Goal: Task Accomplishment & Management: Manage account settings

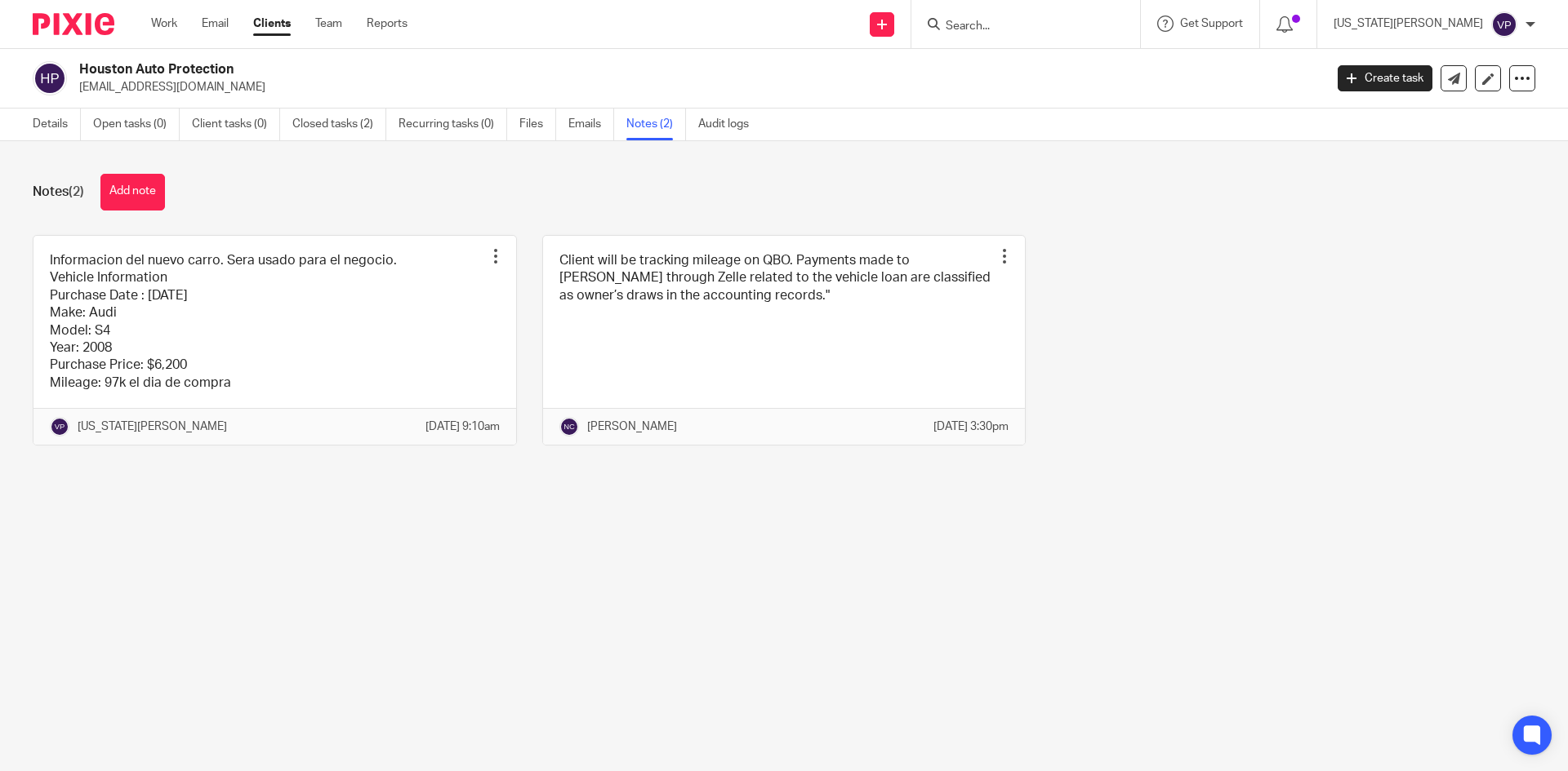
click at [288, 26] on link "Clients" at bounding box center [271, 23] width 38 height 16
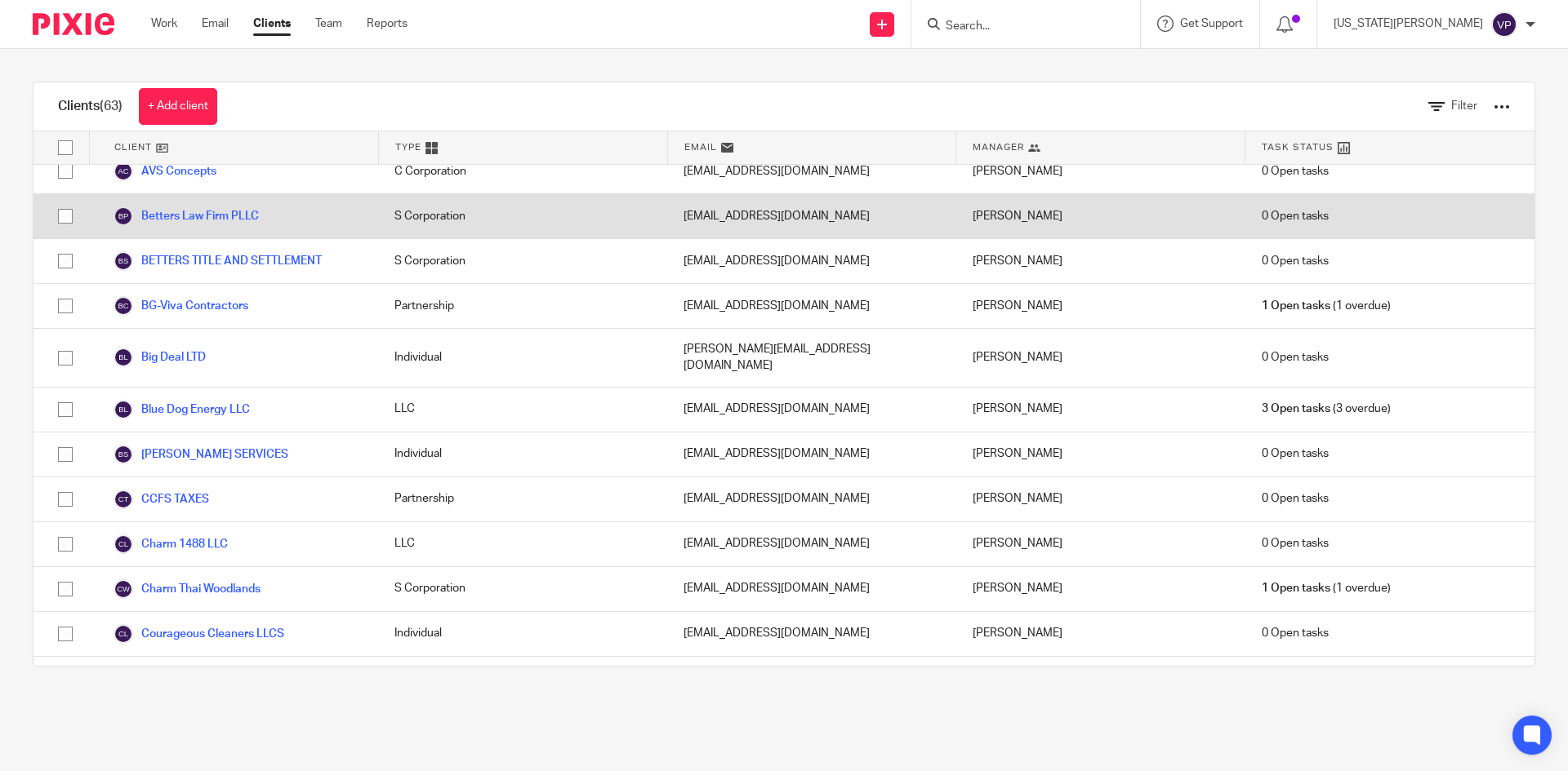
scroll to position [572, 0]
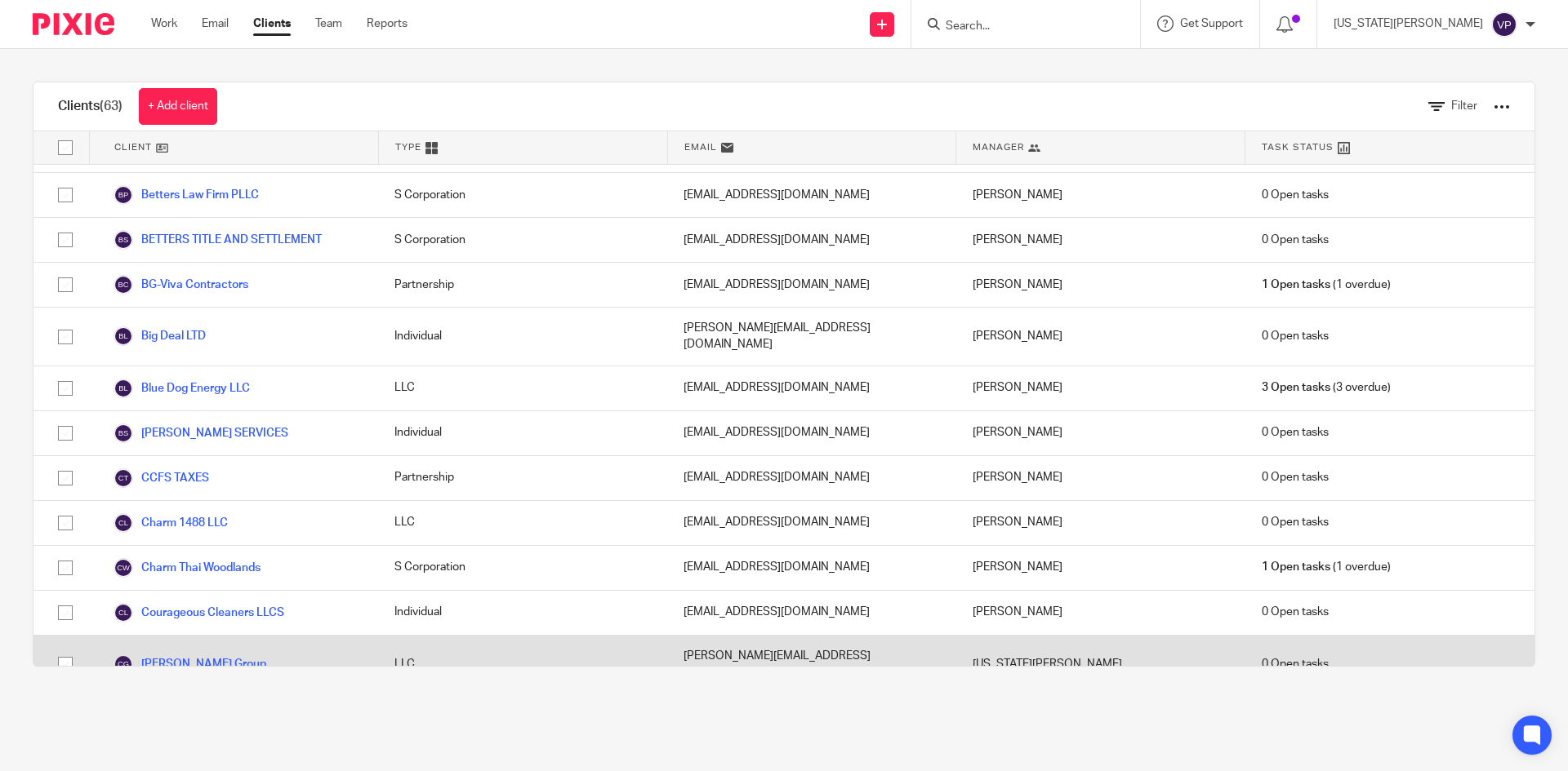
click at [200, 654] on link "[PERSON_NAME] Group" at bounding box center [190, 664] width 152 height 19
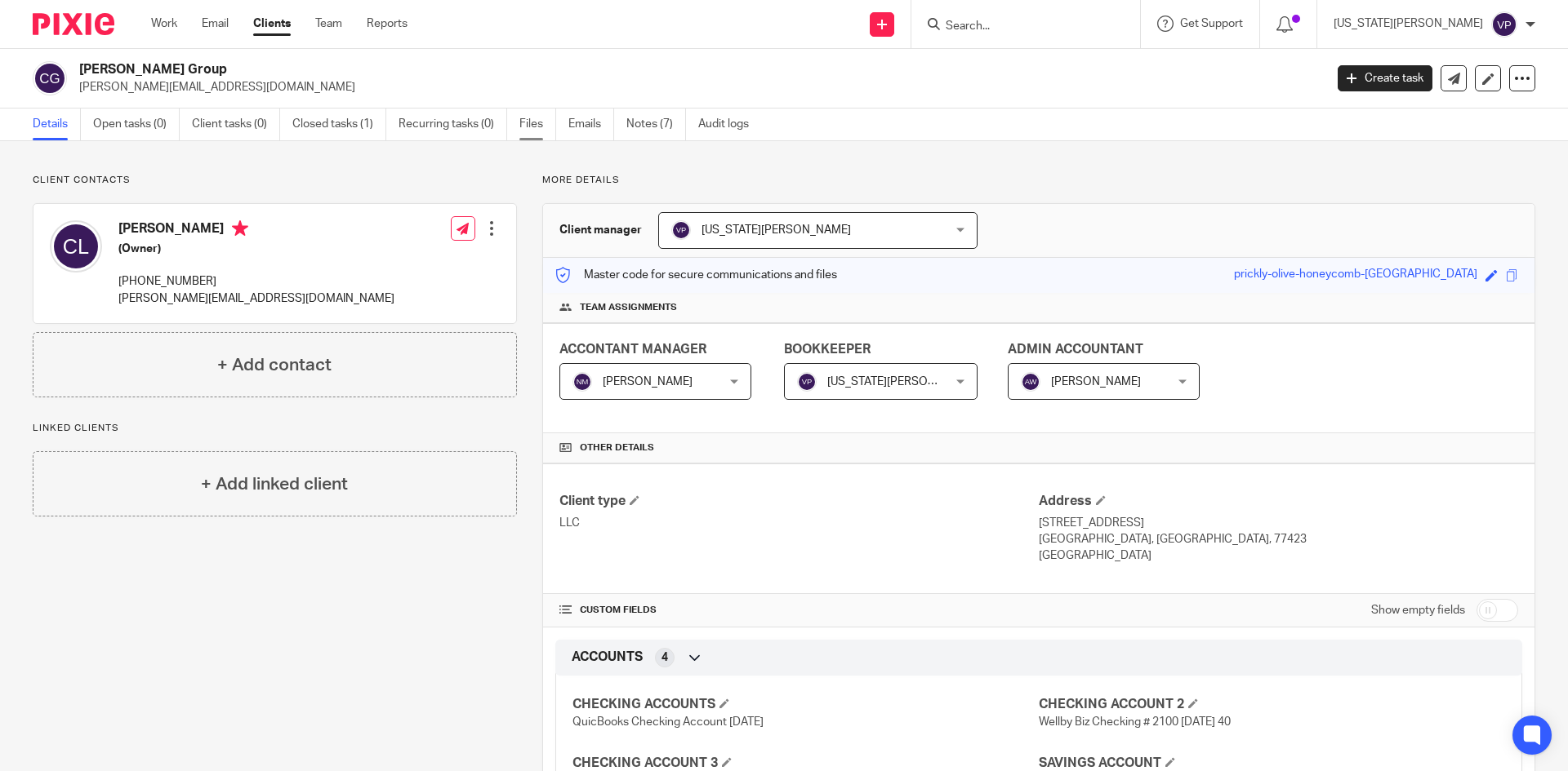
click at [524, 118] on link "Files" at bounding box center [538, 124] width 37 height 32
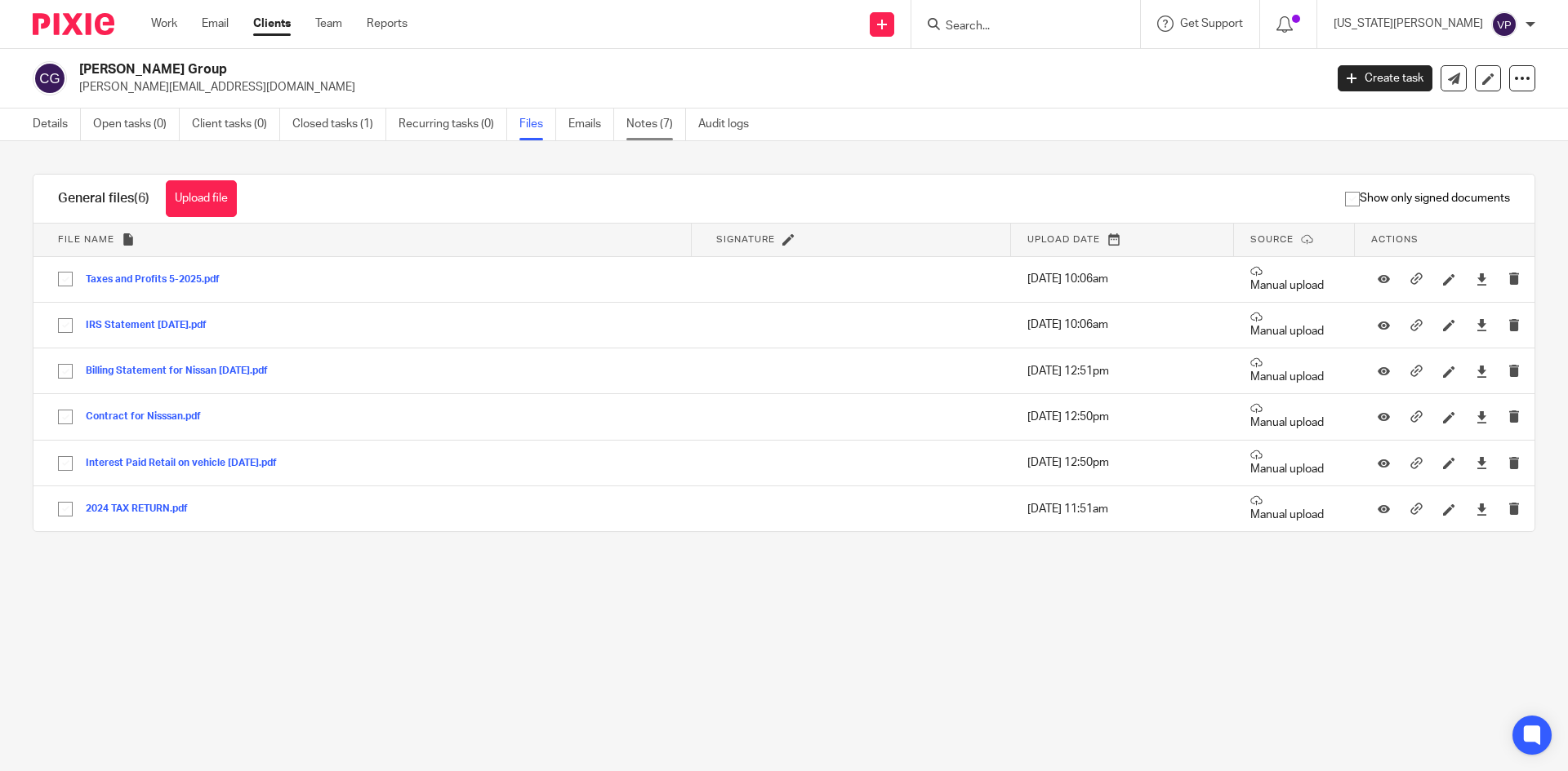
click at [639, 120] on link "Notes (7)" at bounding box center [656, 124] width 60 height 32
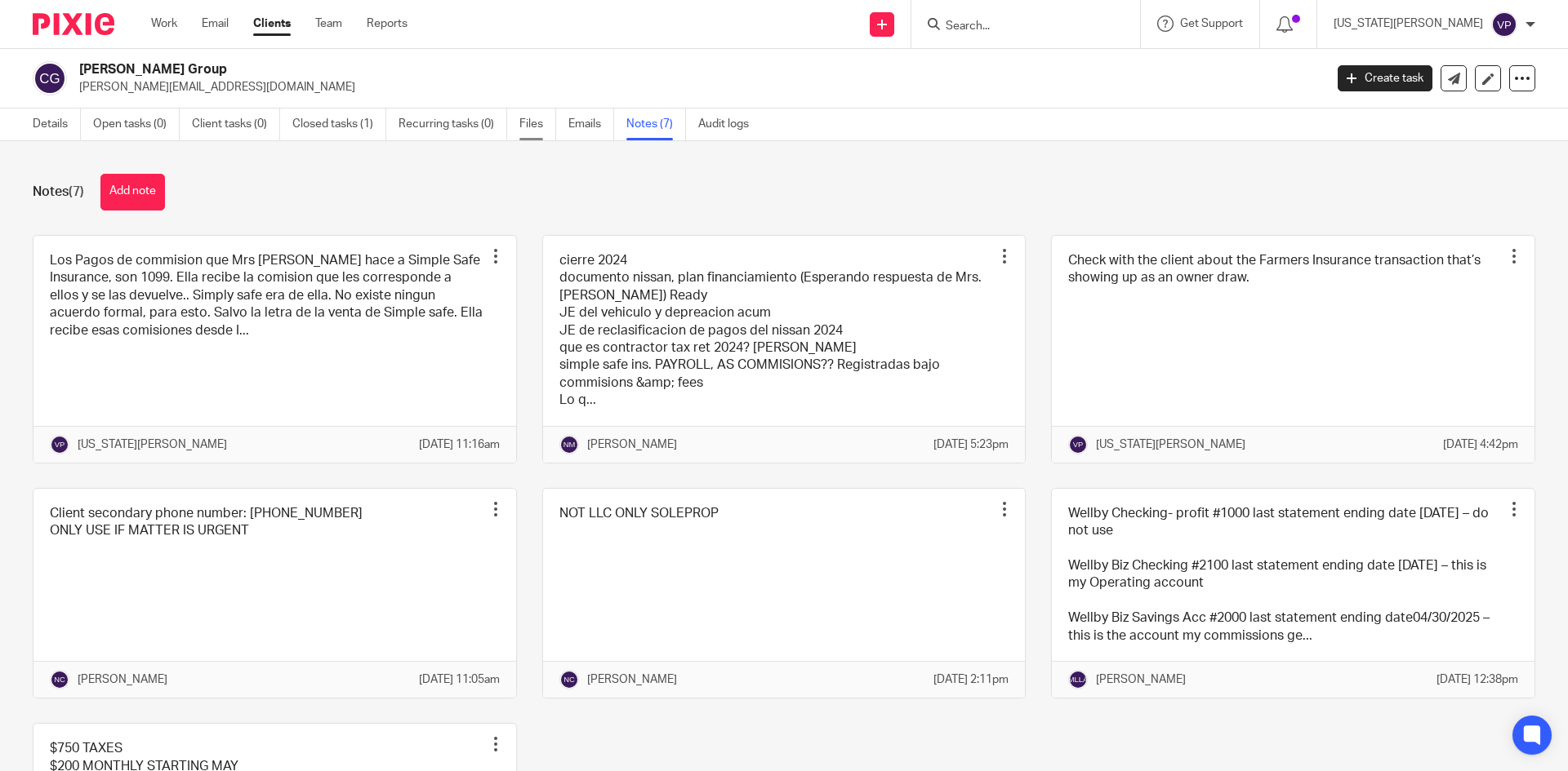
click at [539, 130] on link "Files" at bounding box center [538, 124] width 37 height 32
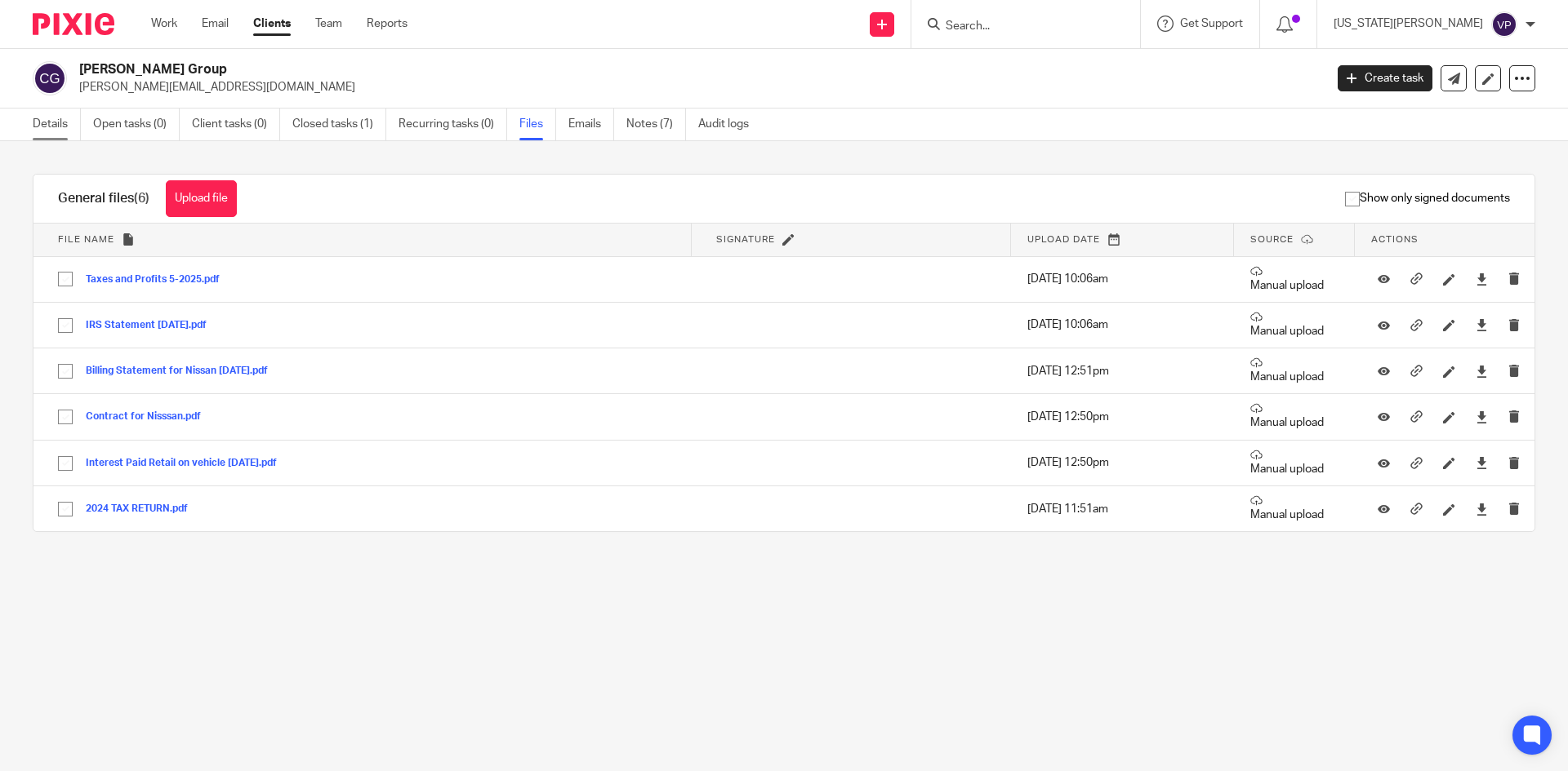
click at [66, 117] on link "Details" at bounding box center [57, 124] width 48 height 32
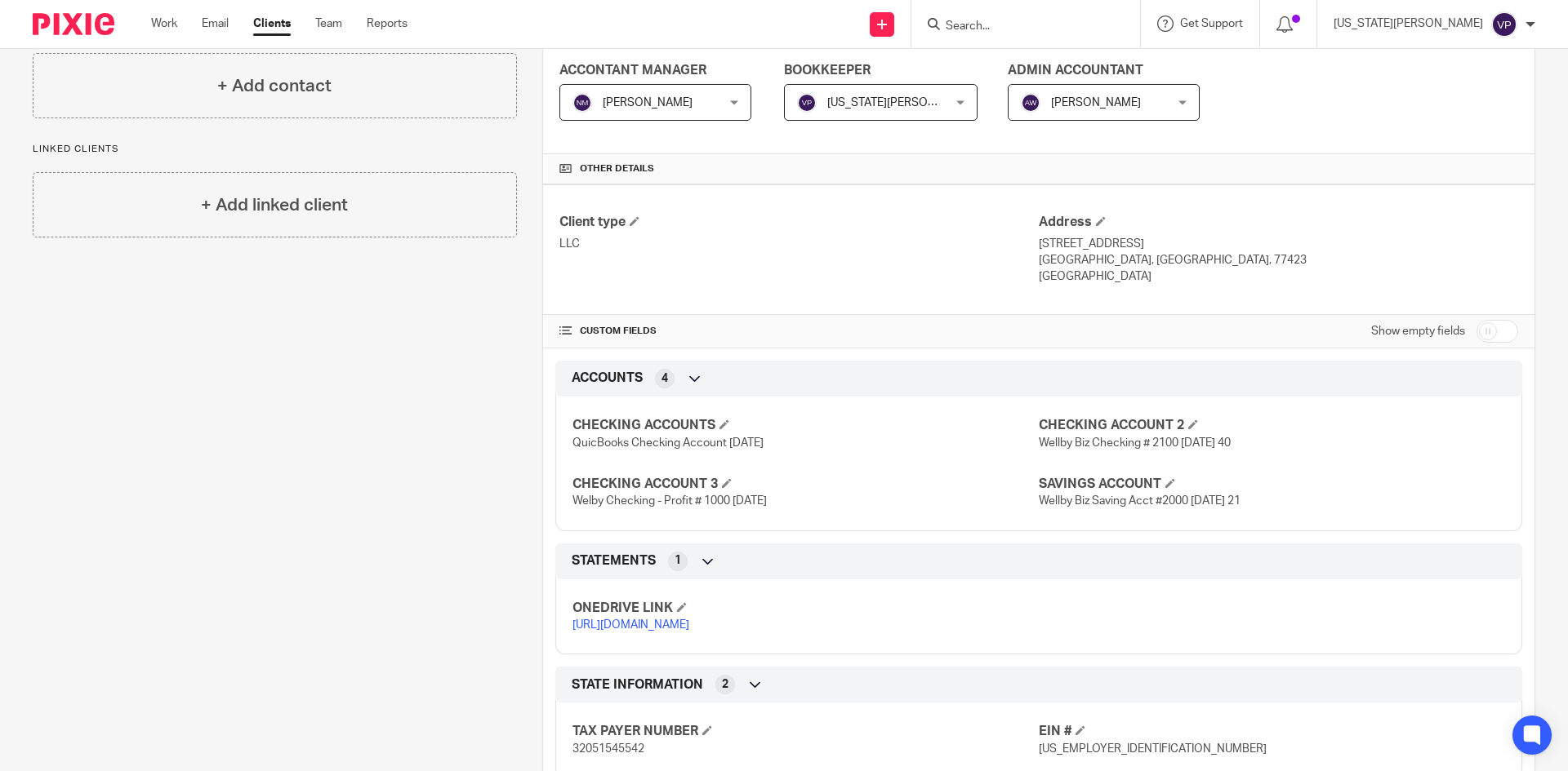
scroll to position [365, 0]
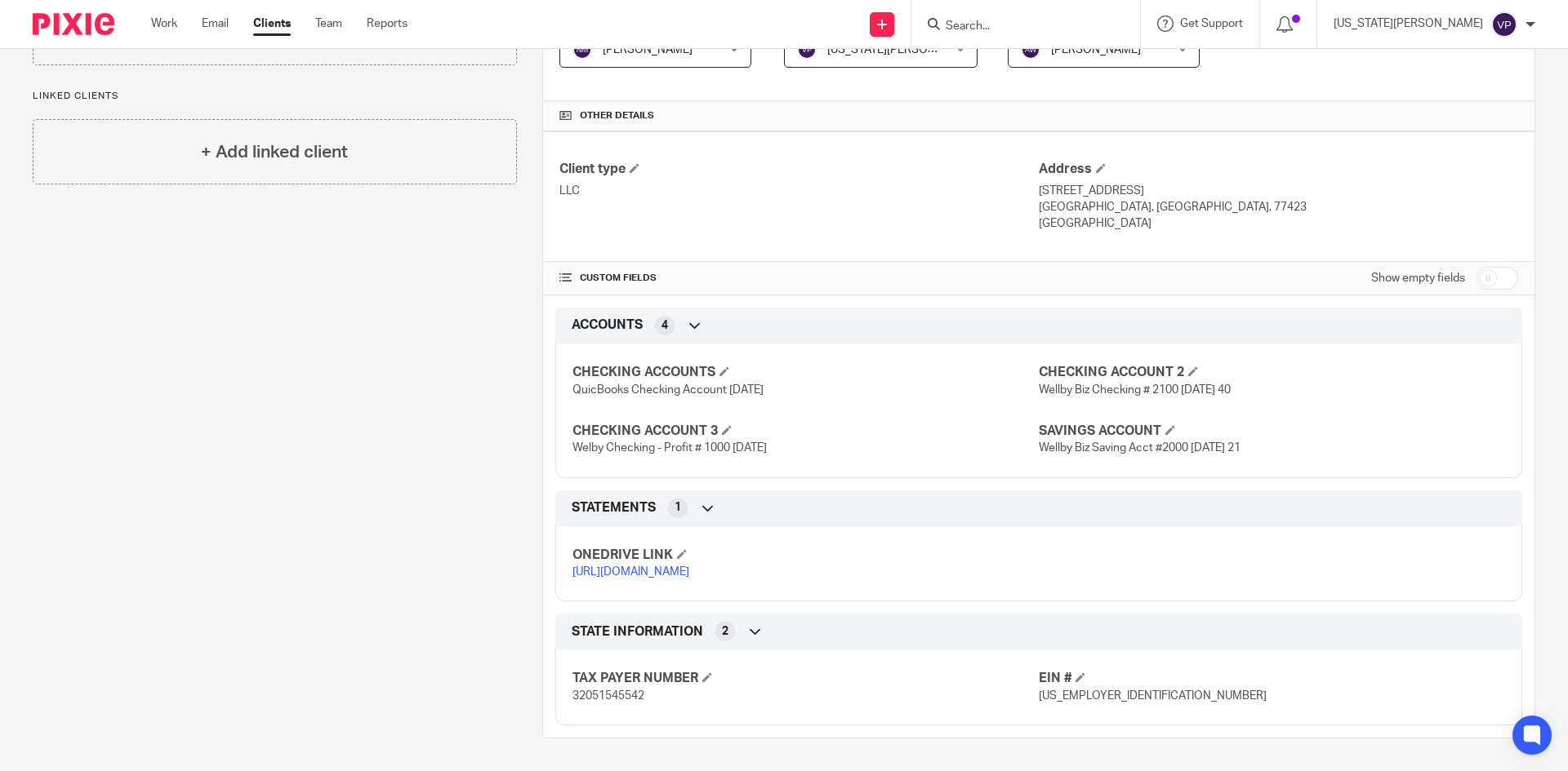
click at [689, 567] on link "https://ccfstaxes-my.sharepoint.com/:f:/g/personal/angie_ccfsbookkeeping_com/Ei…" at bounding box center [631, 572] width 117 height 12
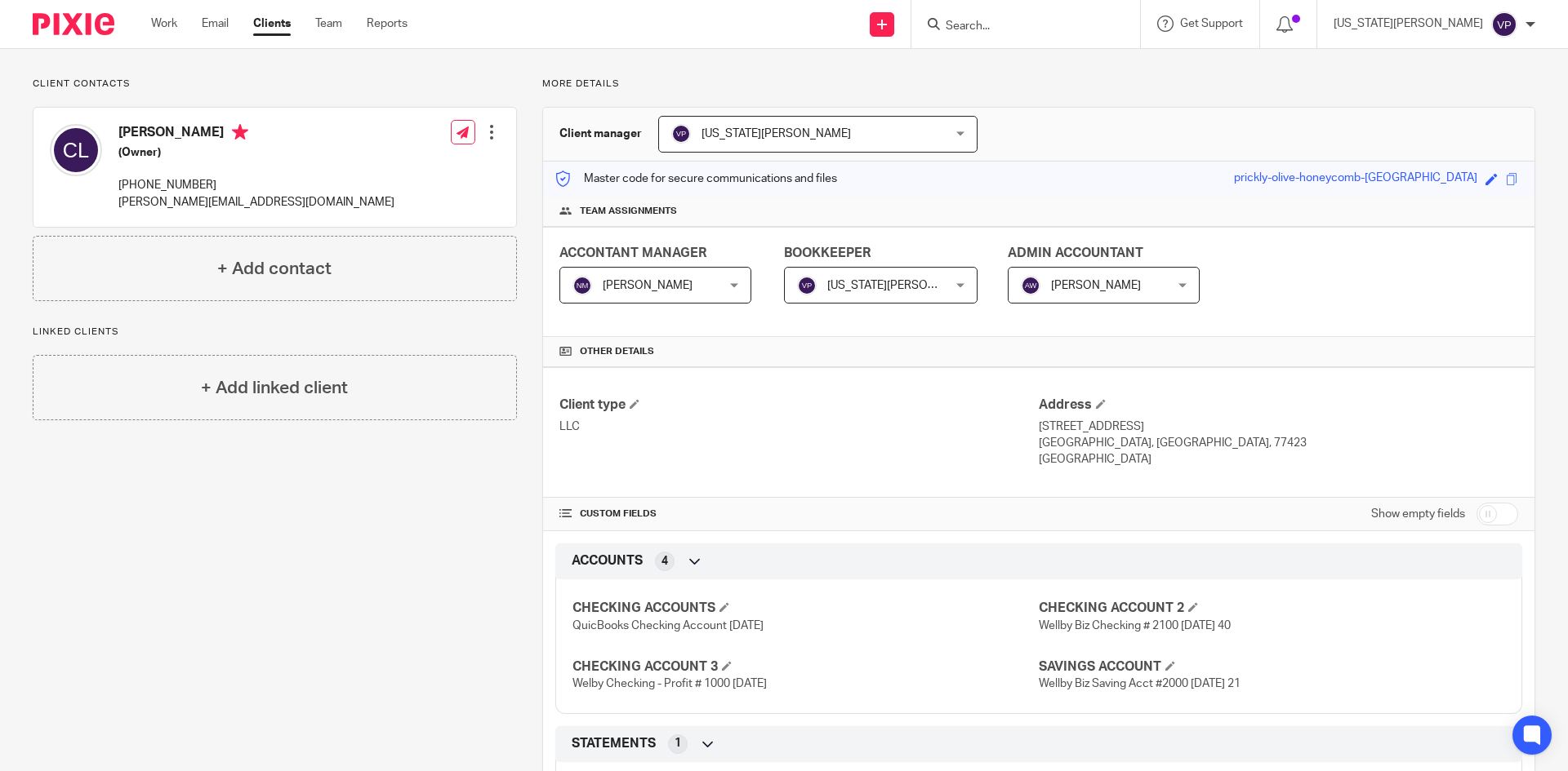
scroll to position [0, 0]
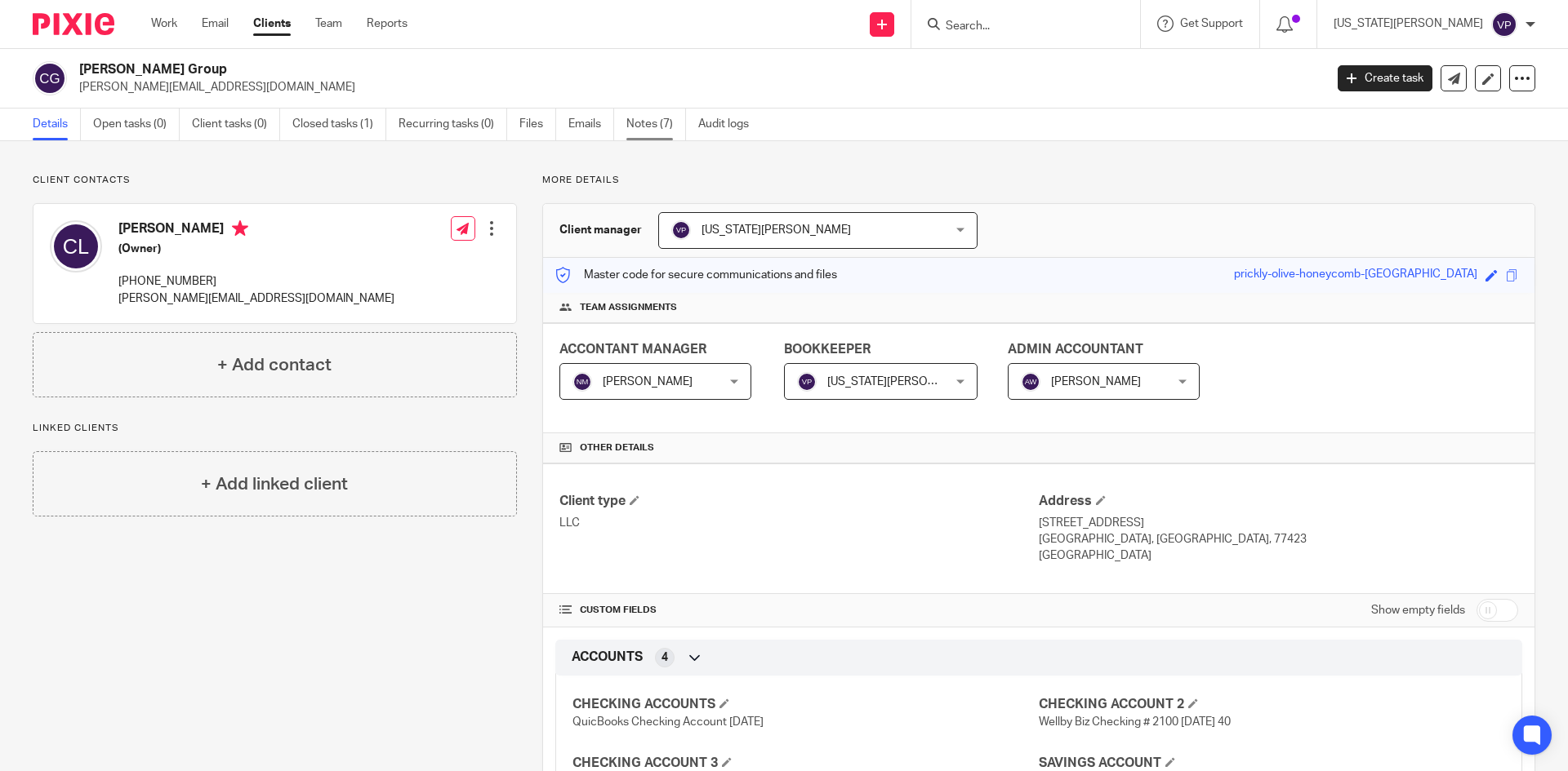
click at [652, 122] on link "Notes (7)" at bounding box center [656, 124] width 60 height 32
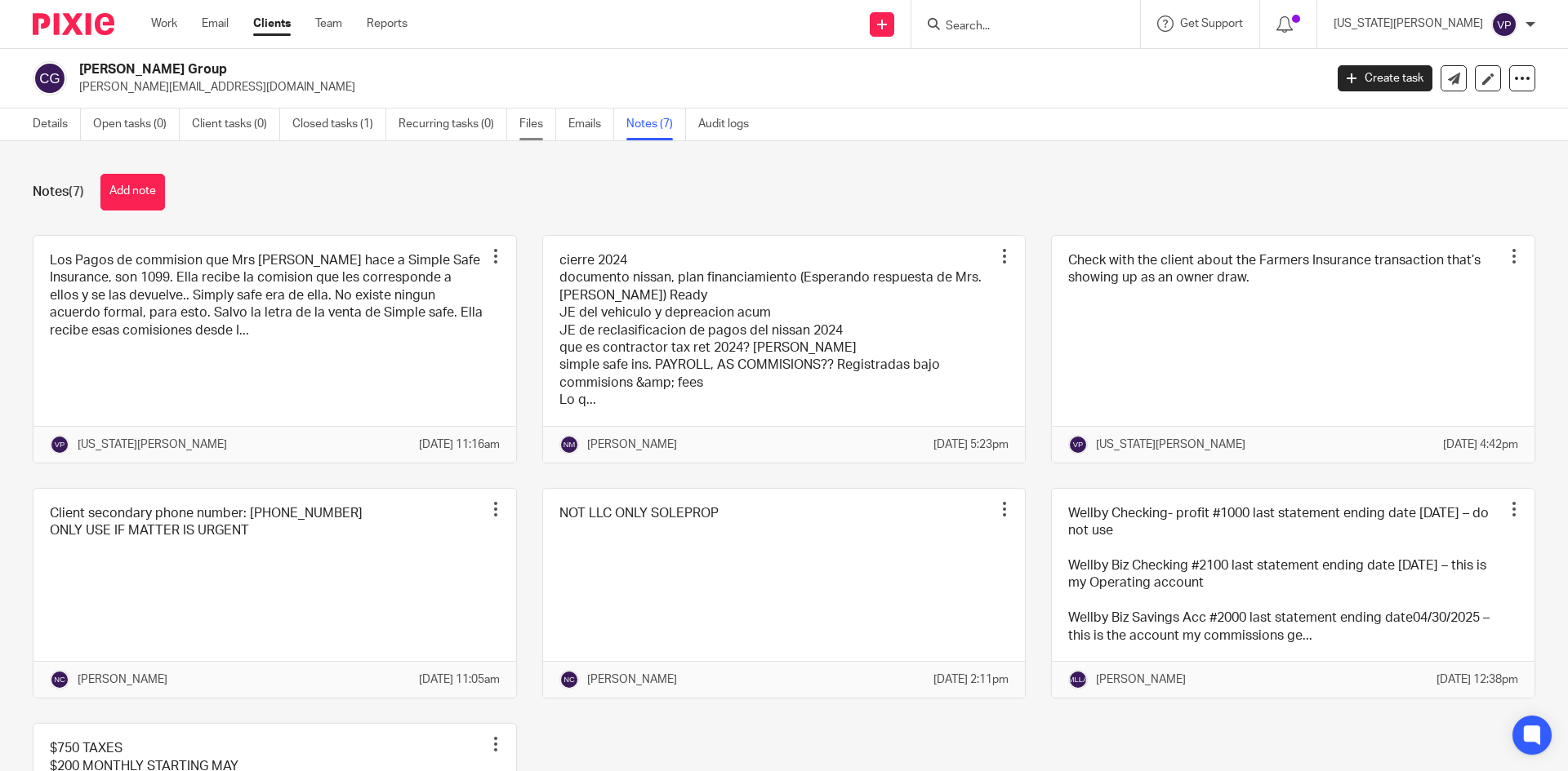
click at [527, 126] on link "Files" at bounding box center [538, 124] width 37 height 32
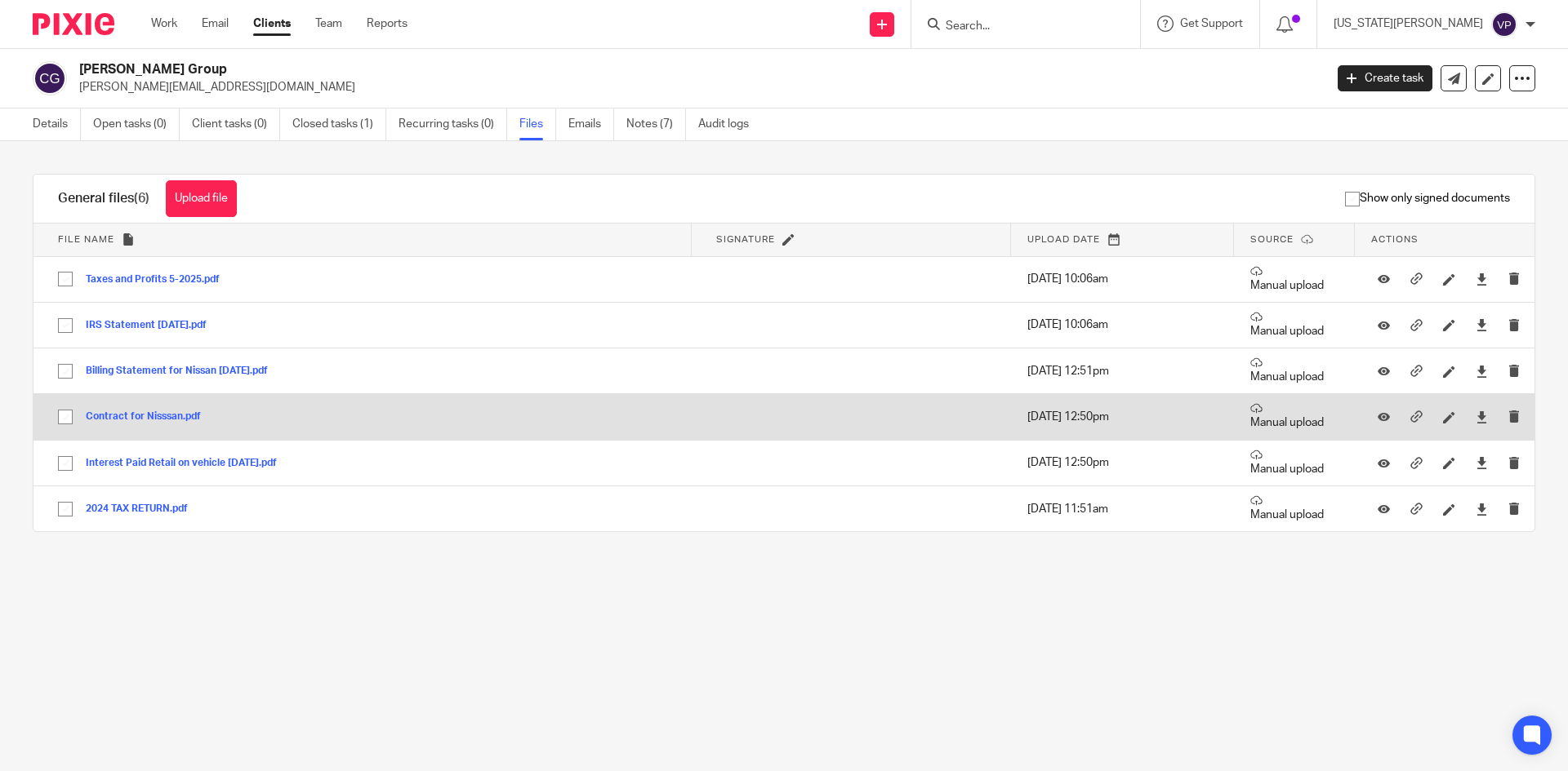
click at [150, 413] on button "Contract for Nisssan.pdf" at bounding box center [149, 417] width 127 height 12
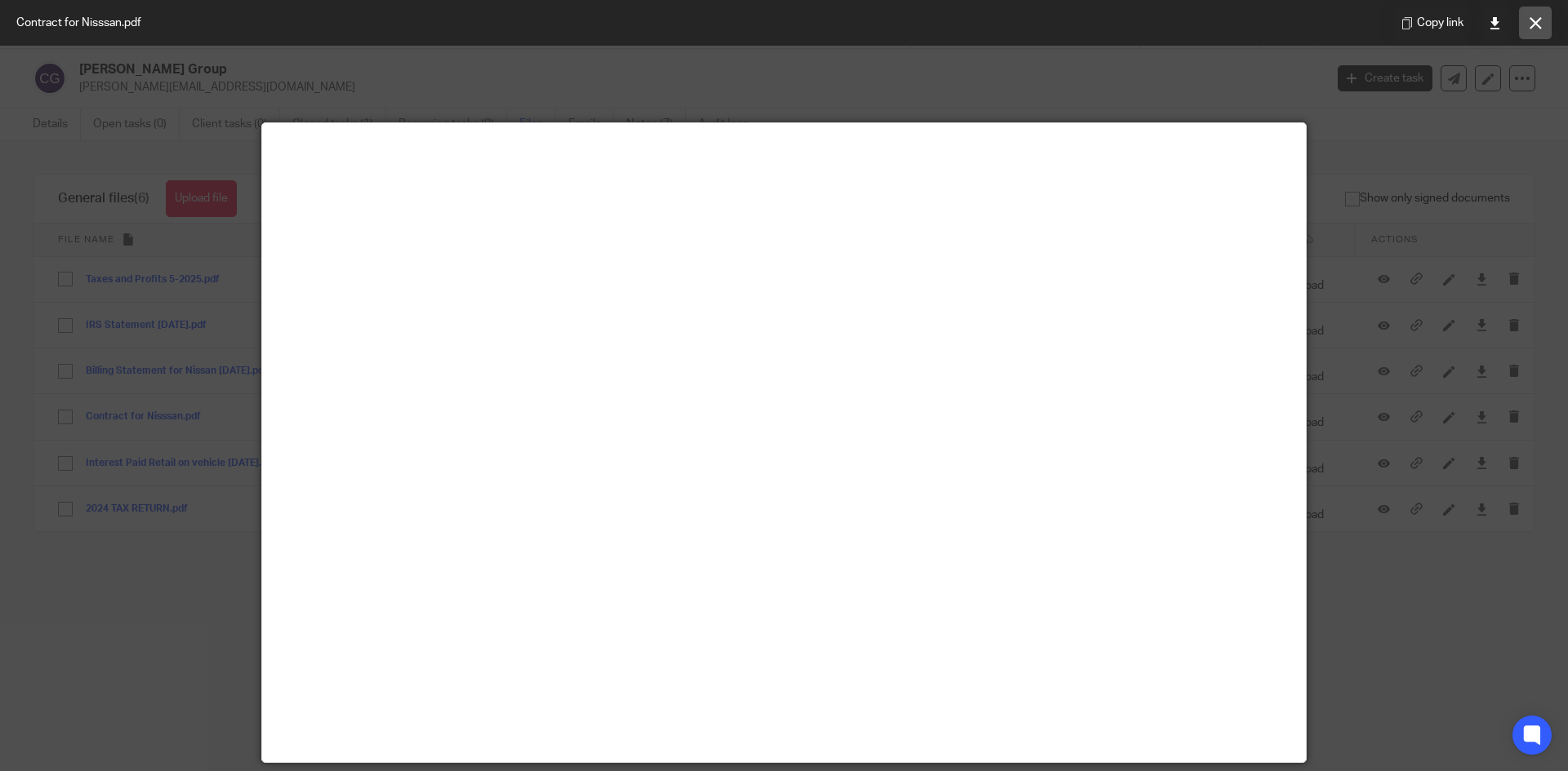
click at [1534, 22] on icon at bounding box center [1535, 23] width 13 height 13
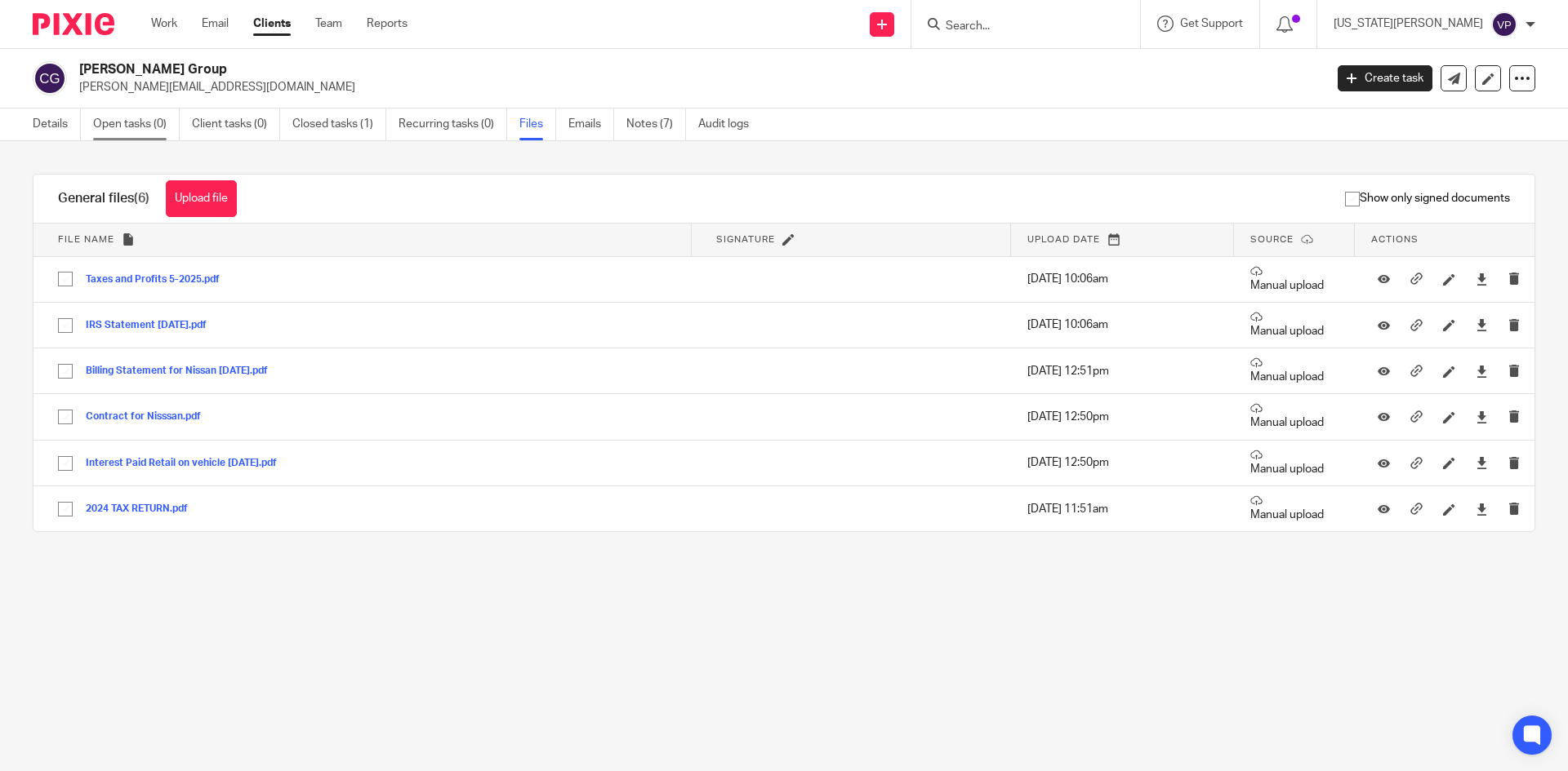
click at [139, 125] on link "Open tasks (0)" at bounding box center [137, 124] width 87 height 32
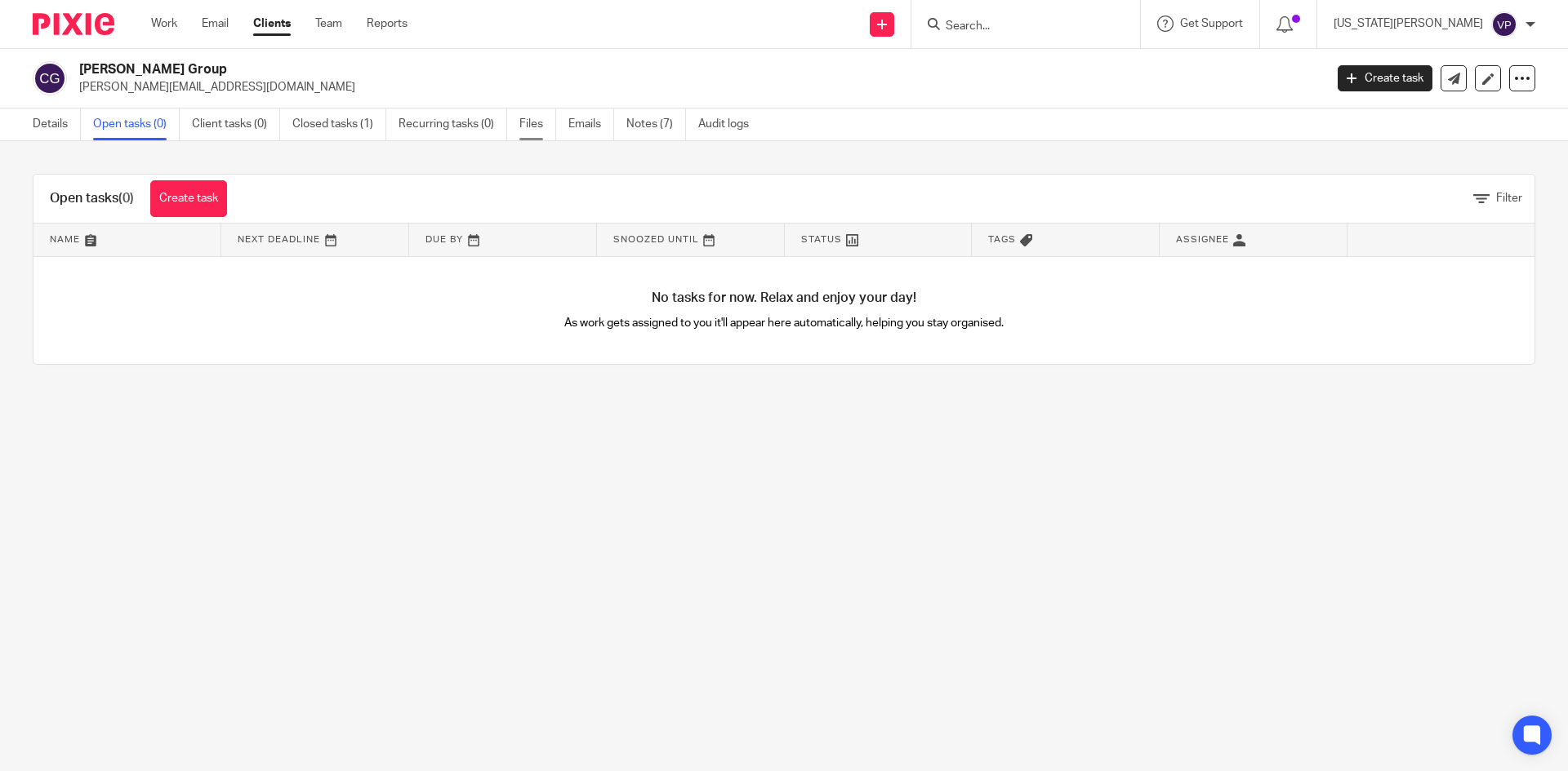
click at [530, 120] on link "Files" at bounding box center [538, 124] width 37 height 32
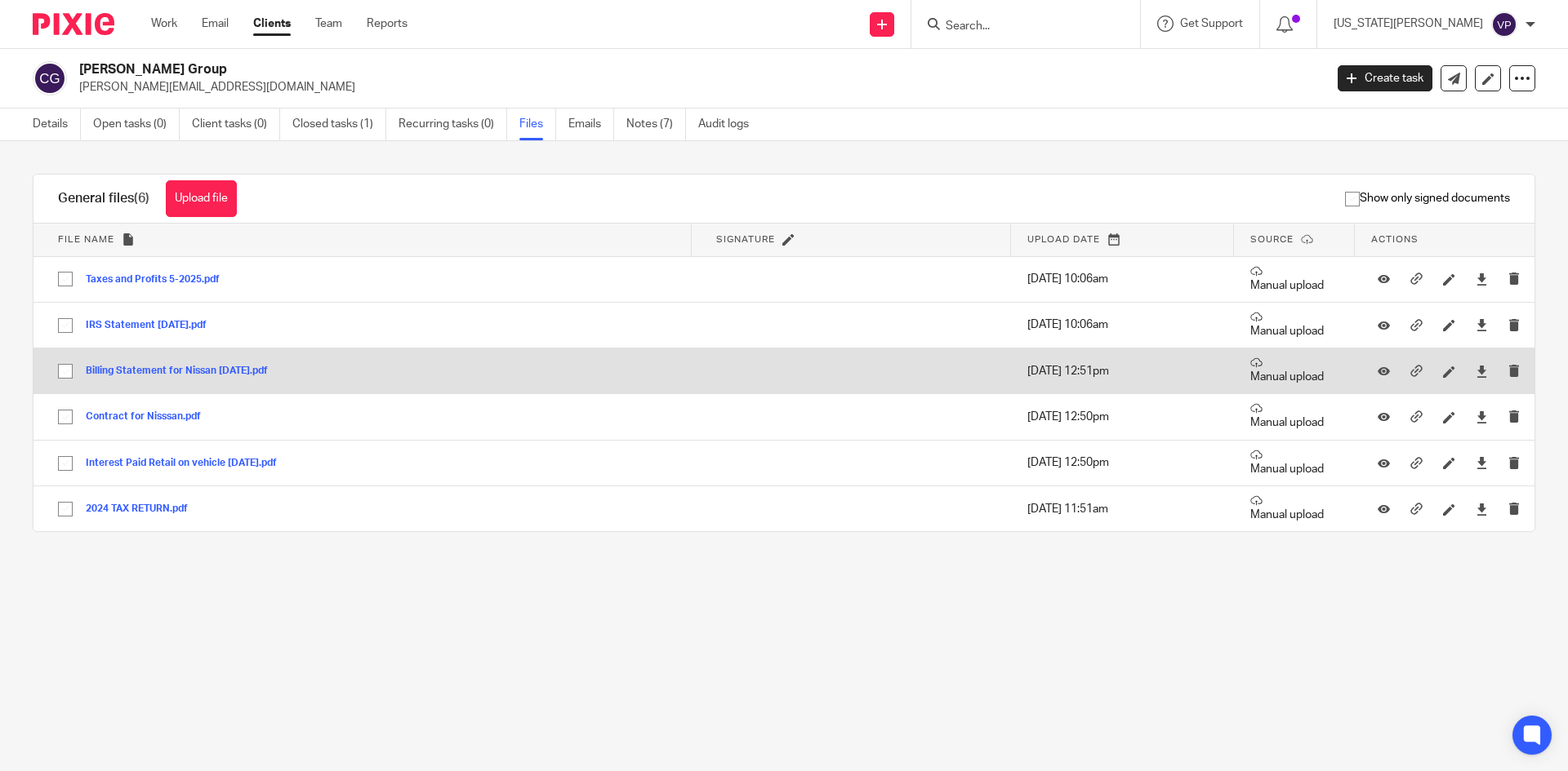
click at [164, 368] on button "Billing Statement for Nissan [DATE].pdf" at bounding box center [183, 371] width 195 height 12
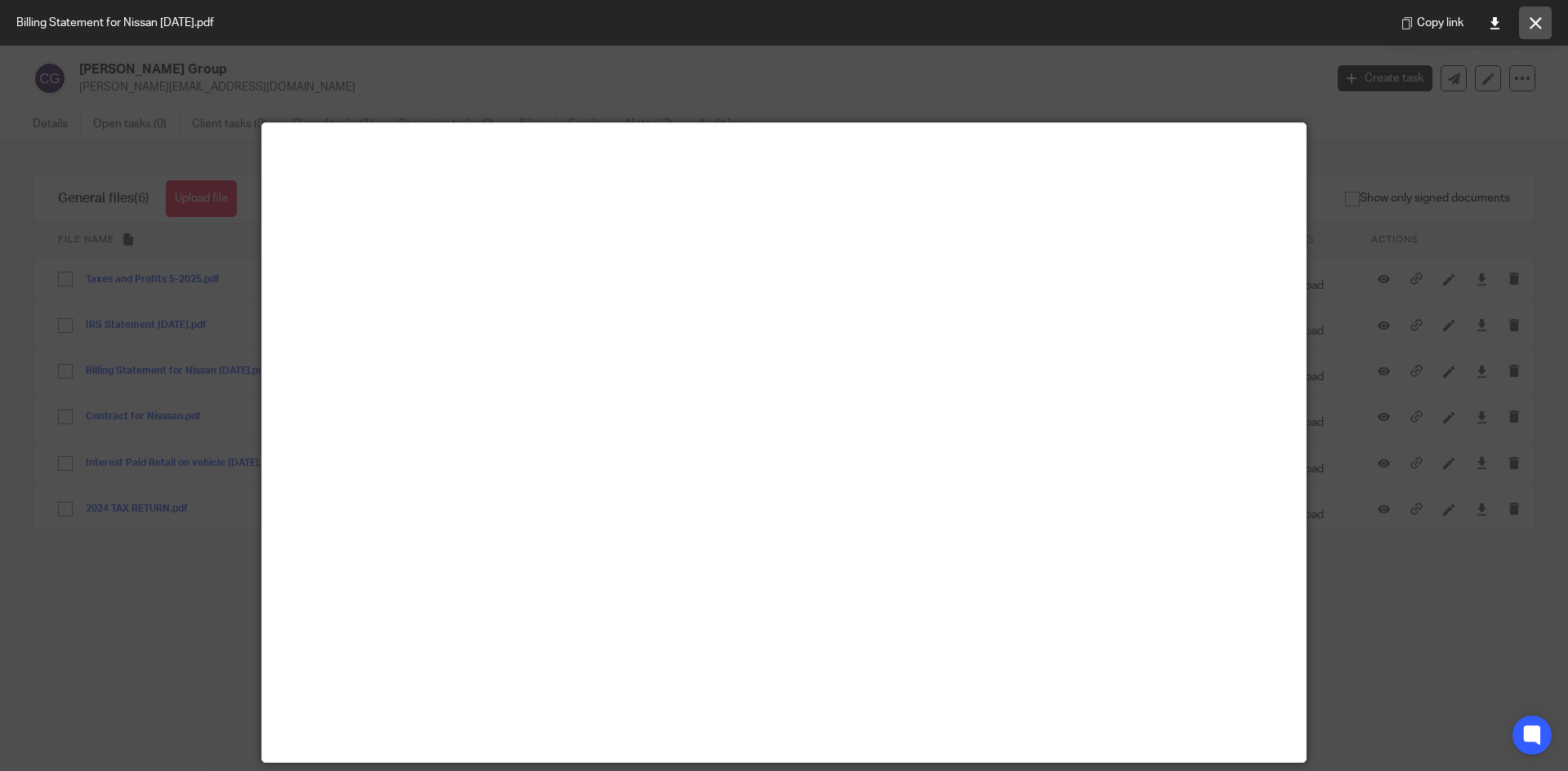
click at [1530, 29] on button at bounding box center [1535, 23] width 33 height 33
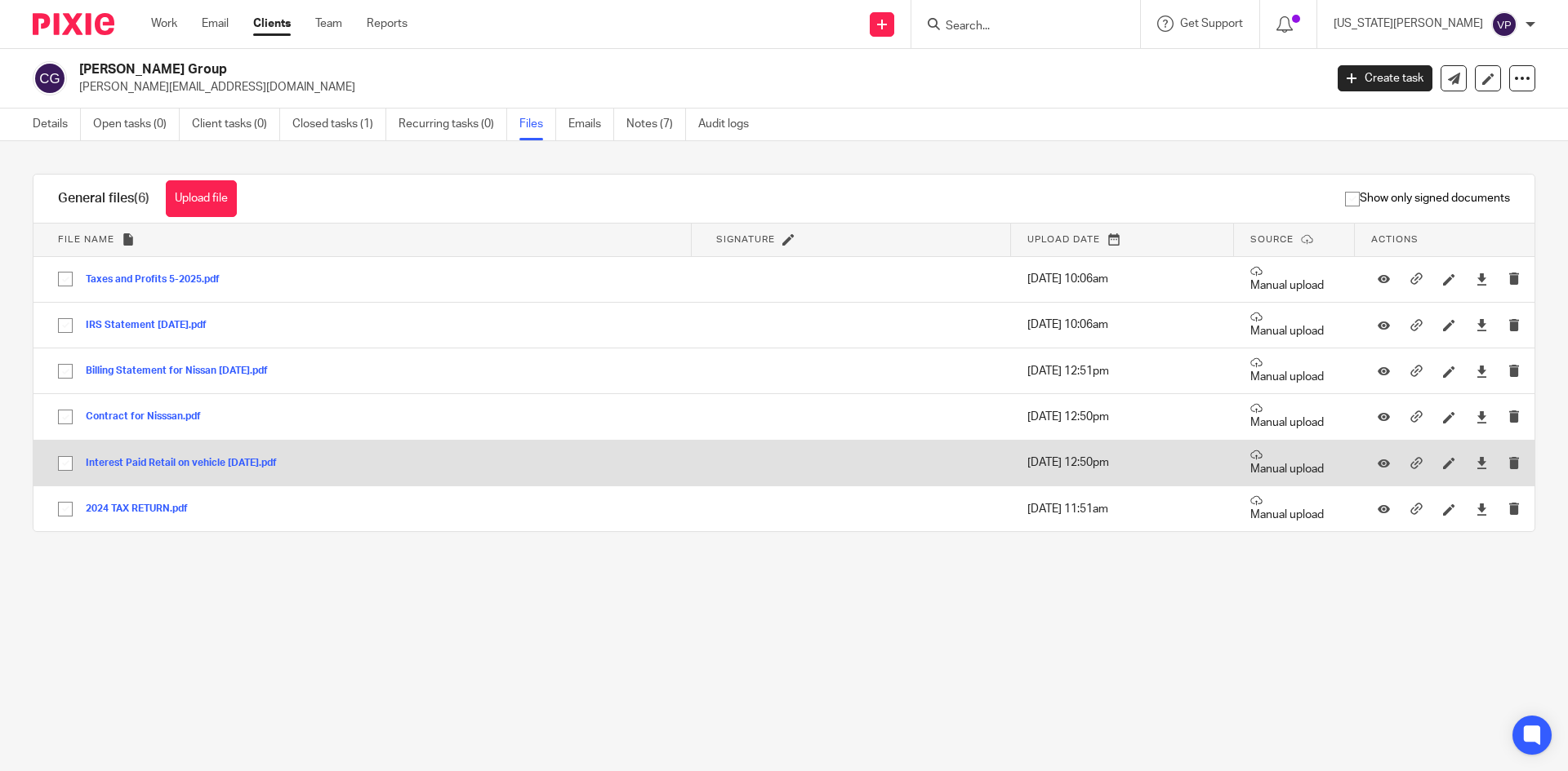
click at [157, 461] on button "Interest Paid Retail on vehicle [DATE].pdf" at bounding box center [187, 464] width 203 height 12
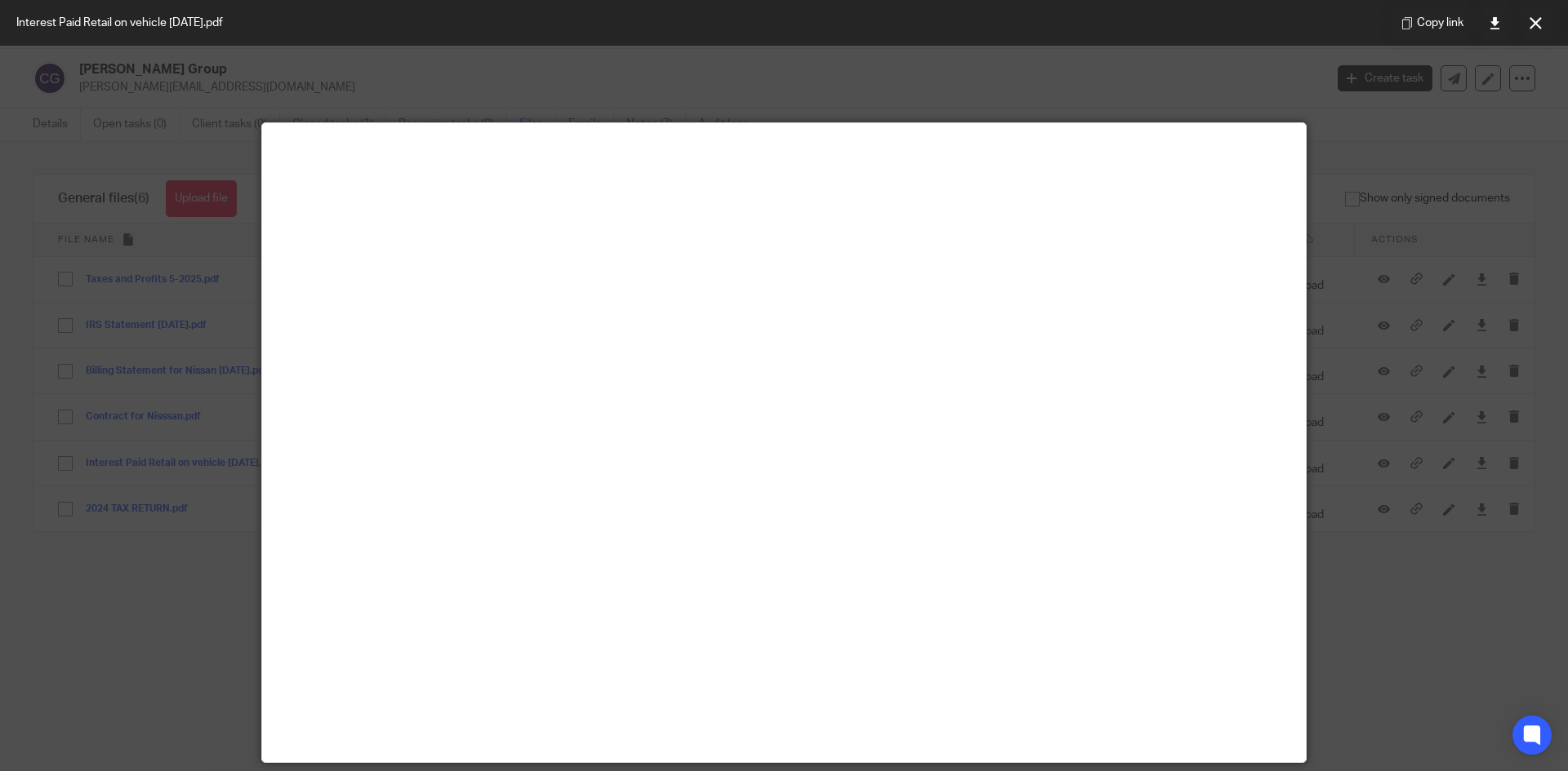
click at [1545, 24] on button at bounding box center [1535, 23] width 33 height 33
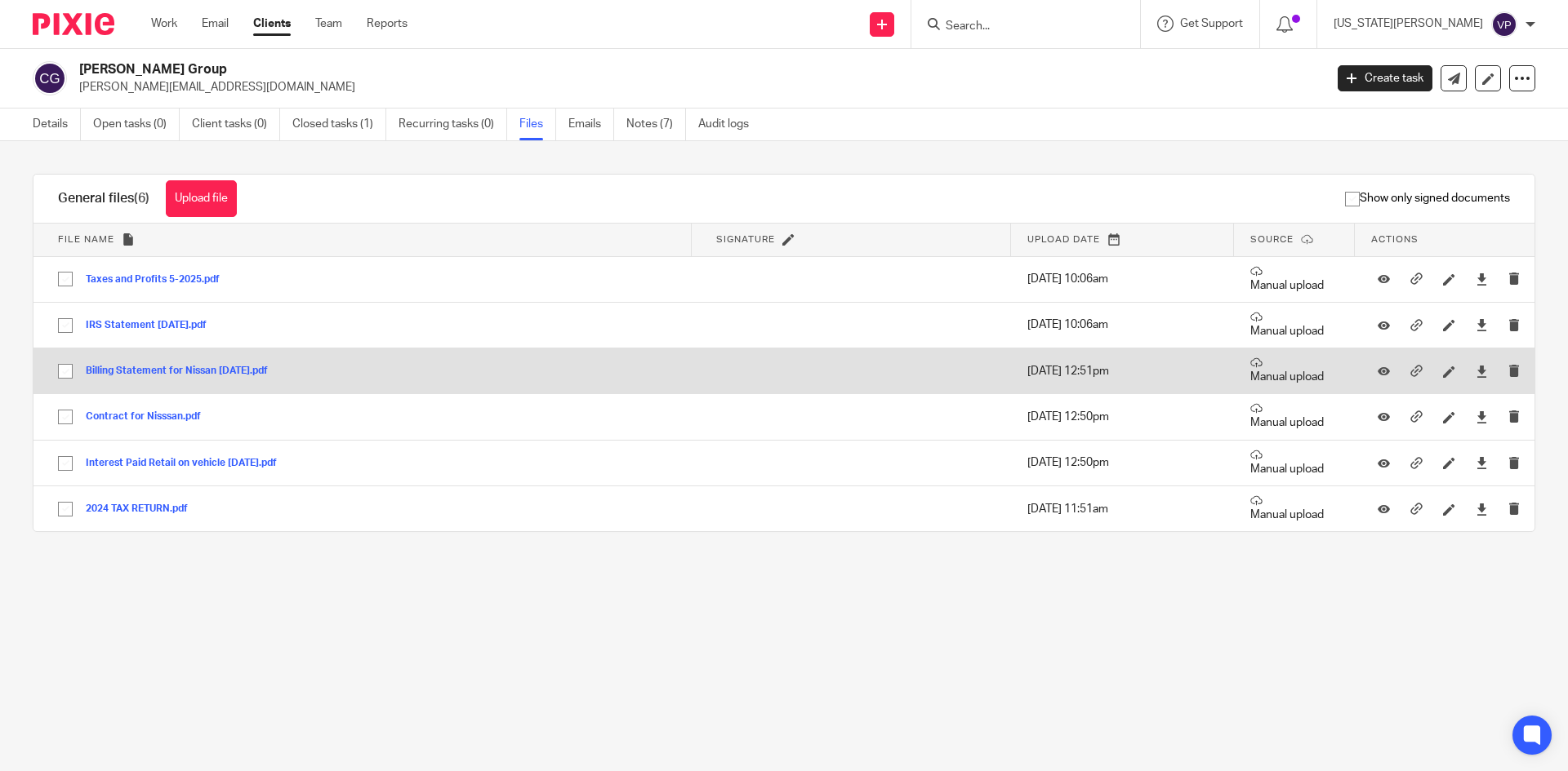
click at [176, 370] on button "Billing Statement for Nissan [DATE].pdf" at bounding box center [183, 371] width 195 height 12
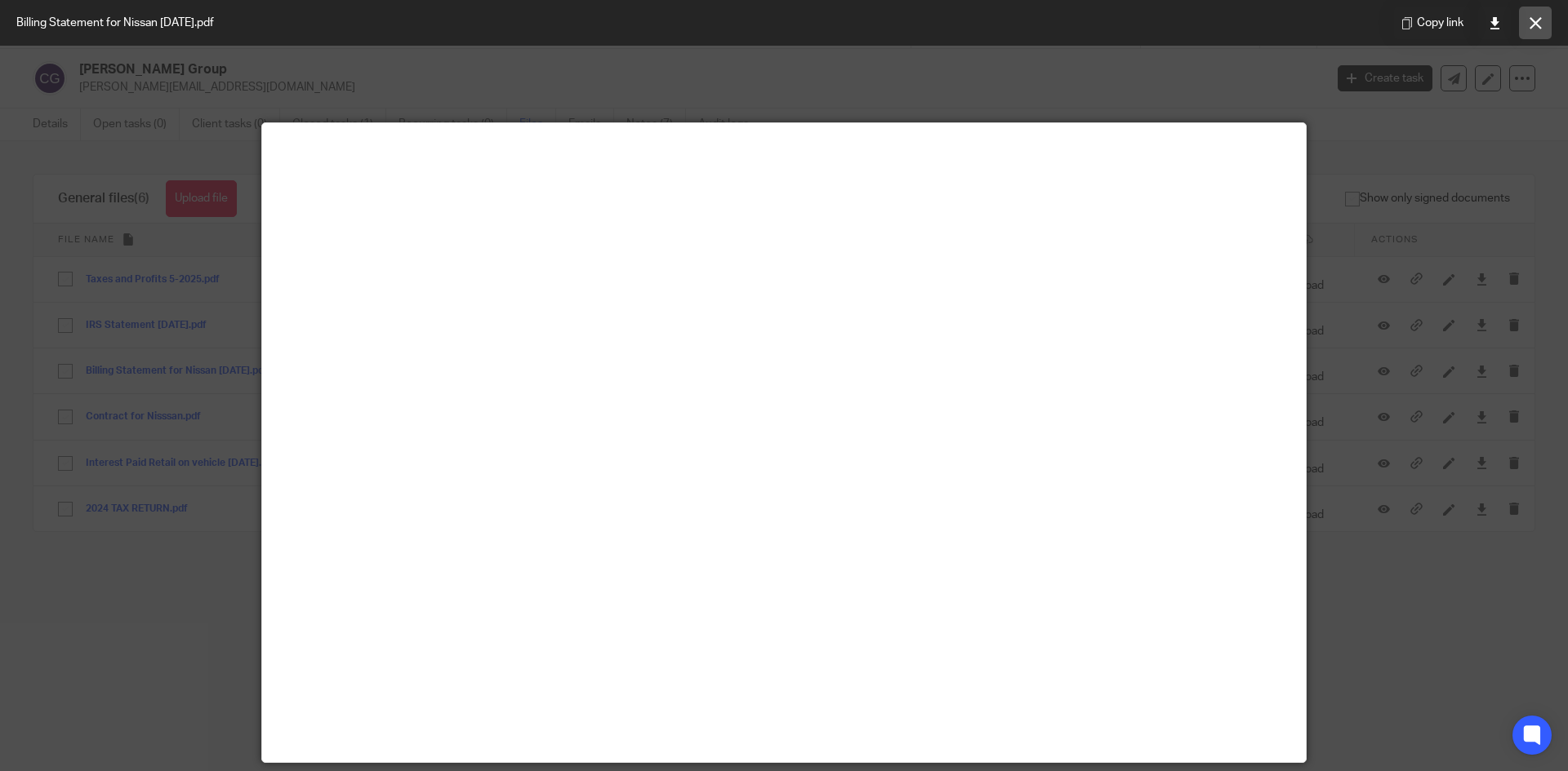
click at [1531, 25] on icon at bounding box center [1535, 23] width 13 height 13
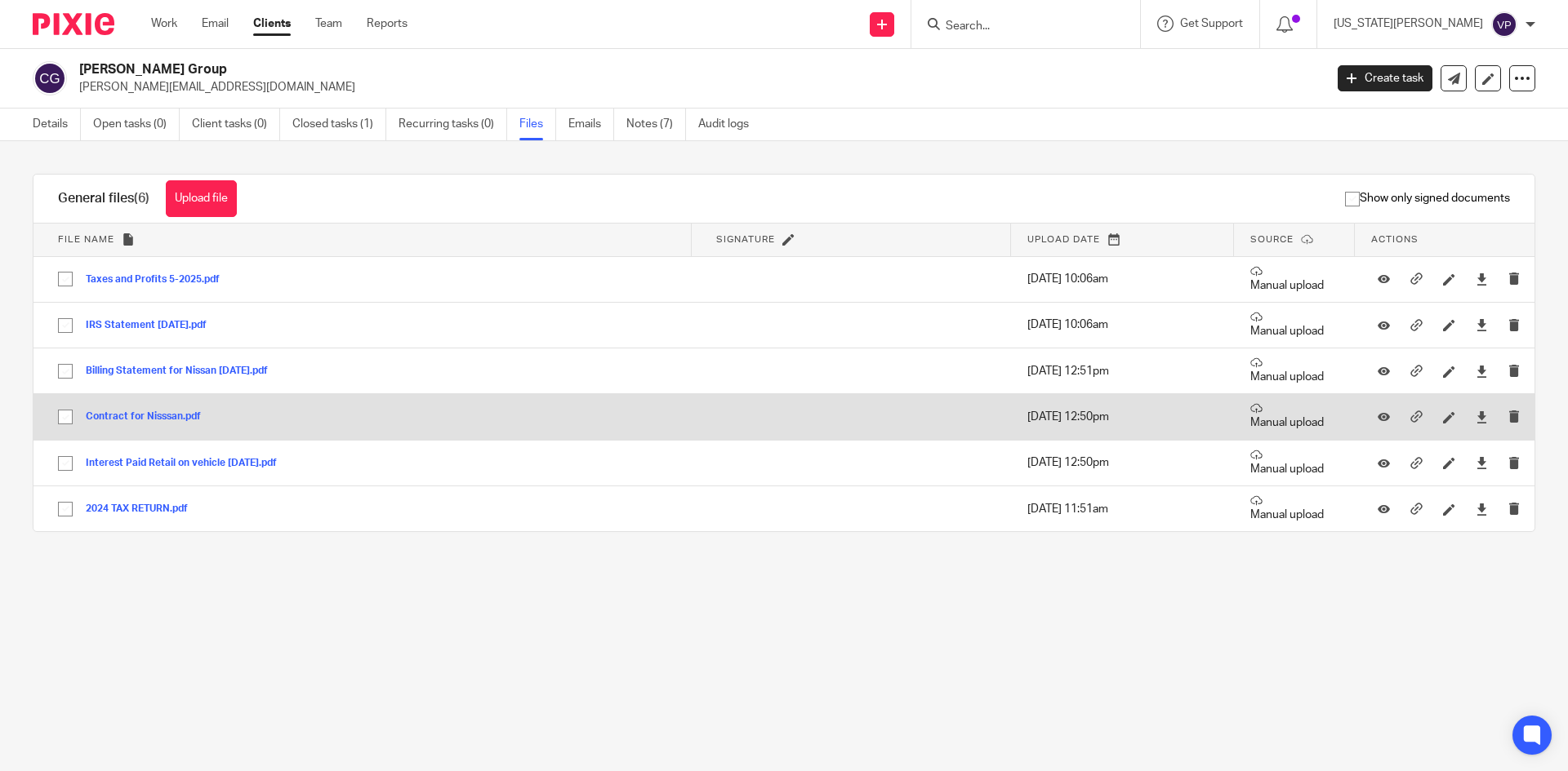
click at [183, 415] on button "Contract for Nisssan.pdf" at bounding box center [149, 417] width 127 height 12
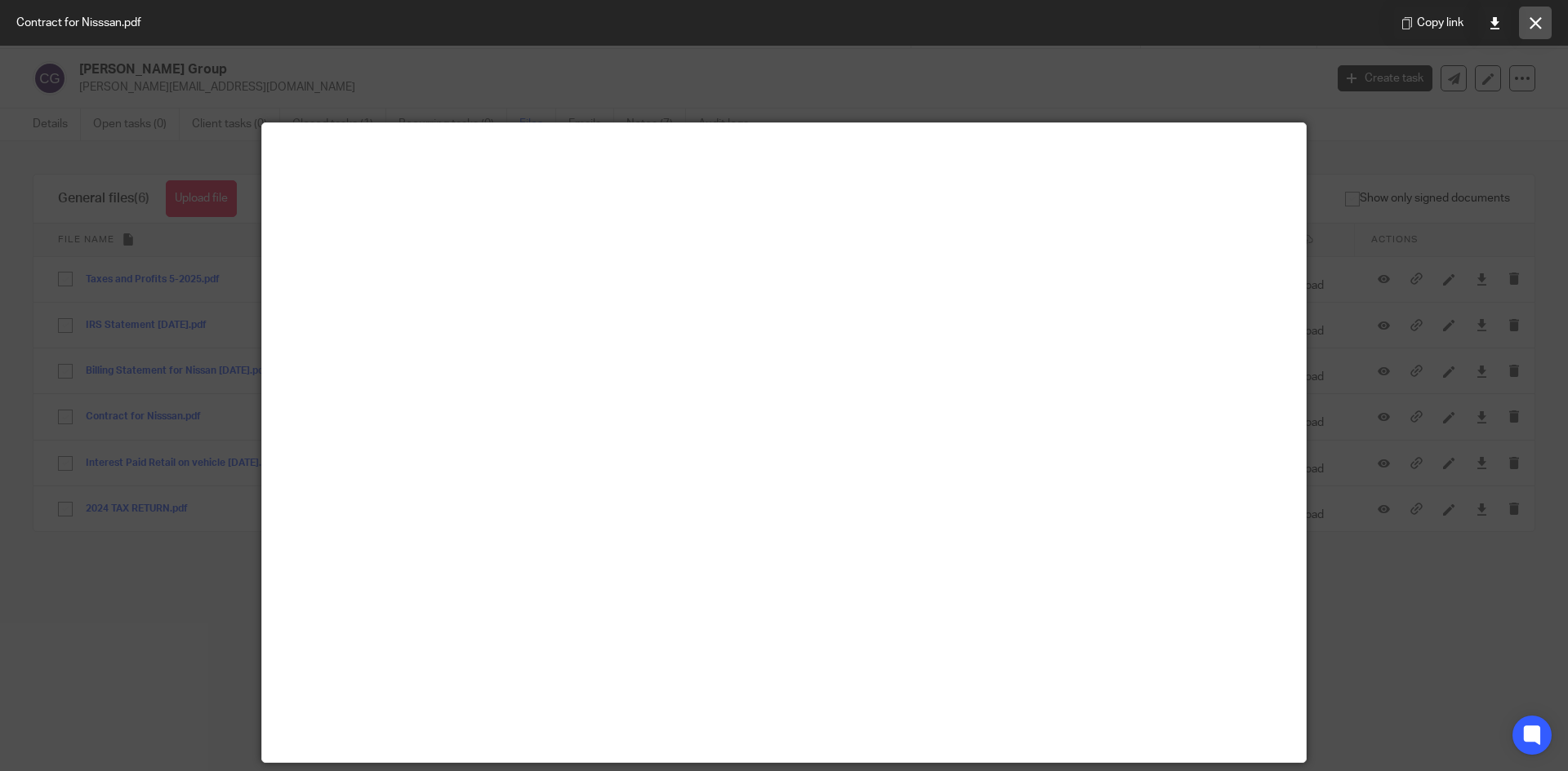
click at [1525, 22] on button at bounding box center [1535, 23] width 33 height 33
